Goal: Check status

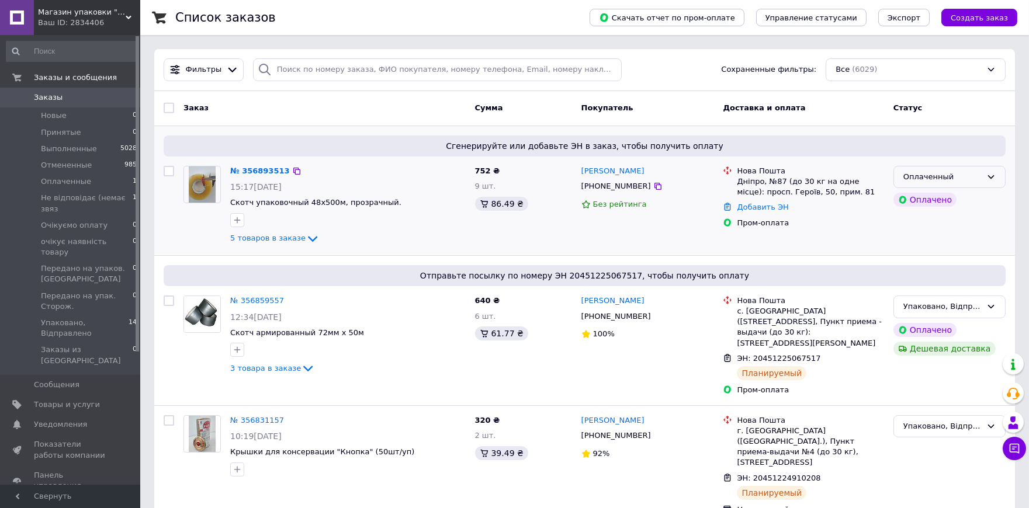
click at [960, 179] on div "Оплаченный" at bounding box center [942, 177] width 78 height 12
click at [939, 203] on li "Принят" at bounding box center [949, 201] width 111 height 22
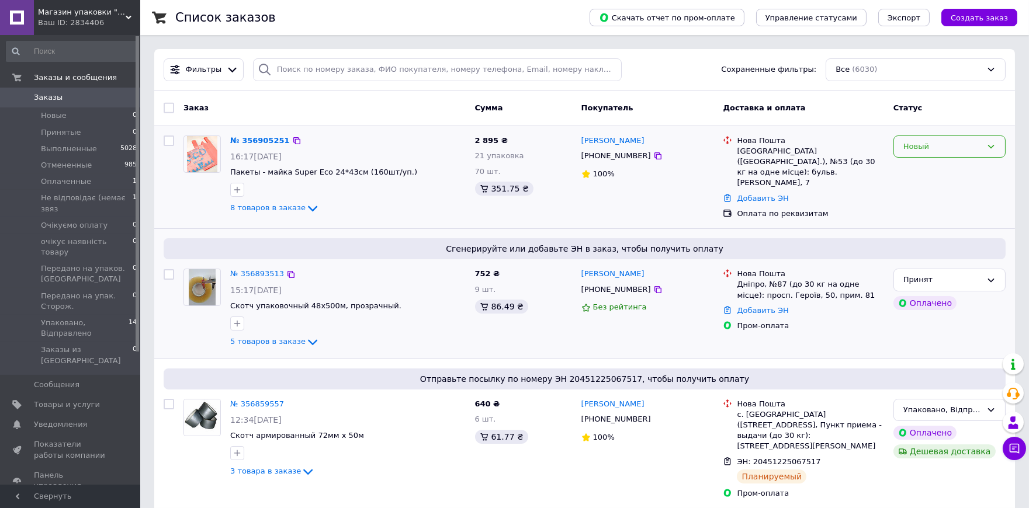
click at [925, 141] on div "Новый" at bounding box center [942, 147] width 78 height 12
click at [922, 167] on li "Принят" at bounding box center [949, 171] width 111 height 22
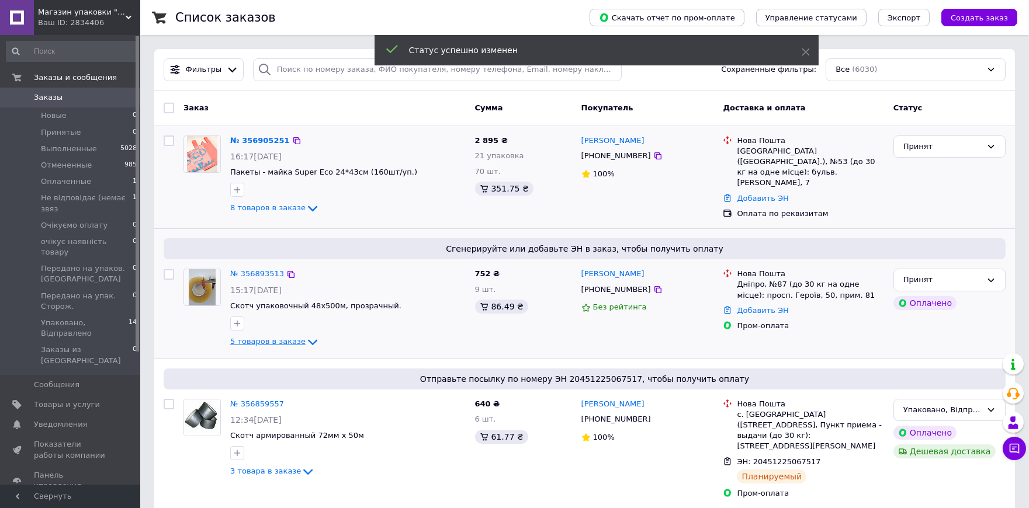
click at [279, 341] on span "5 товаров в заказе" at bounding box center [267, 341] width 75 height 9
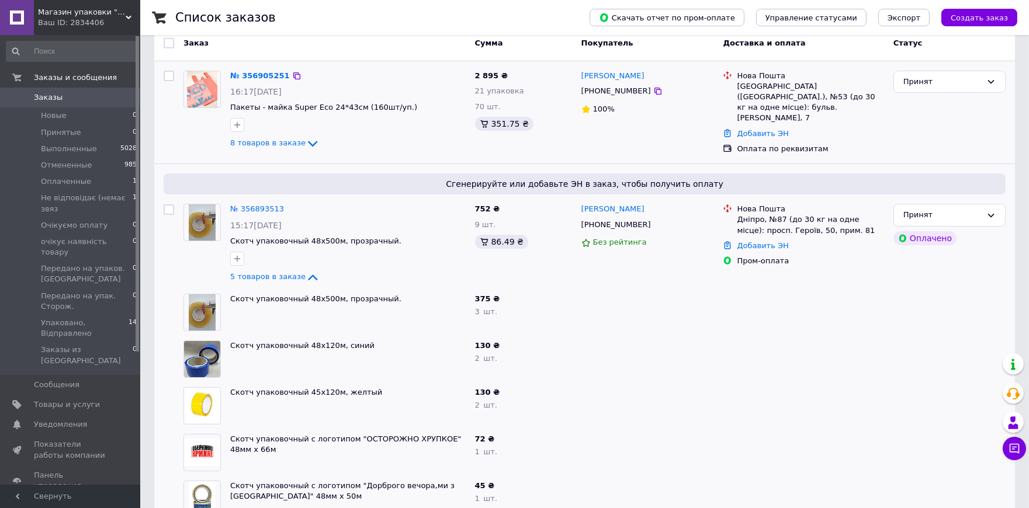
scroll to position [130, 0]
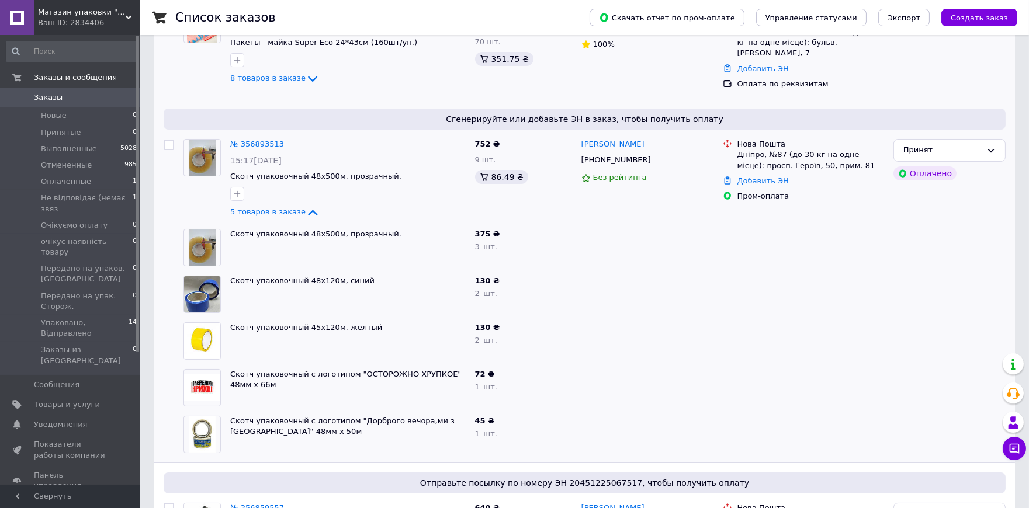
click at [68, 102] on span "Заказы" at bounding box center [71, 97] width 74 height 11
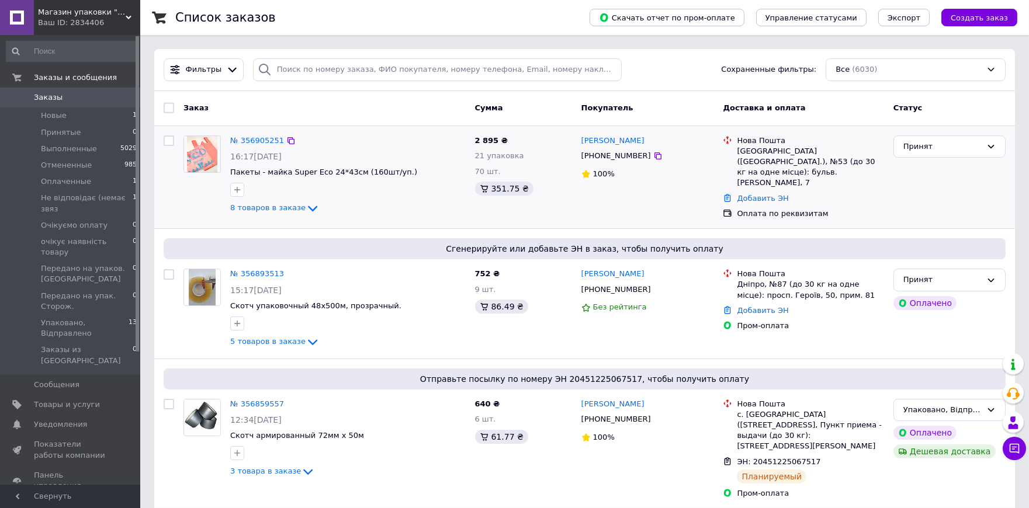
click at [481, 178] on div "2 895 ₴ 21 упаковка 70 шт. 351.75 ₴" at bounding box center [523, 177] width 106 height 93
